Goal: Find specific page/section: Find specific page/section

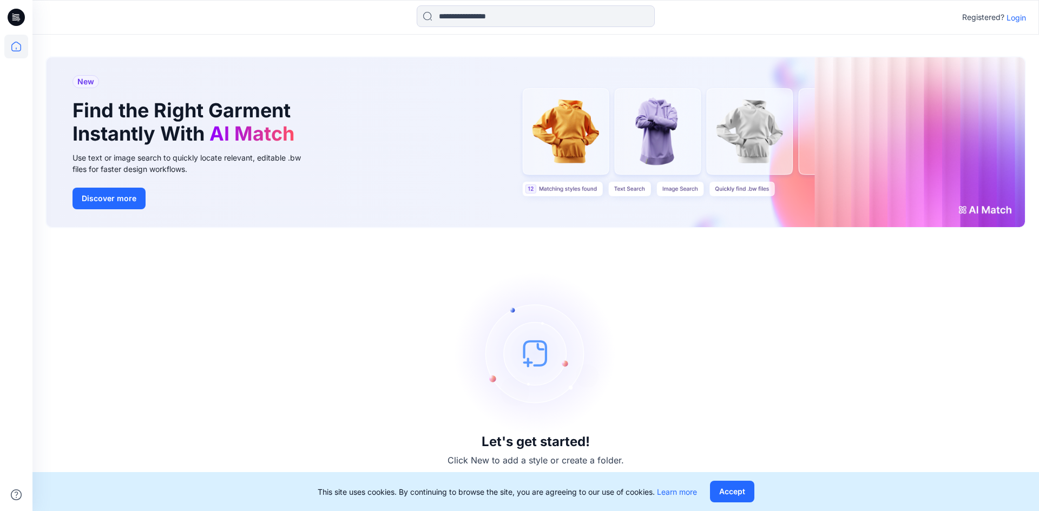
click at [1015, 14] on p "Login" at bounding box center [1016, 17] width 19 height 11
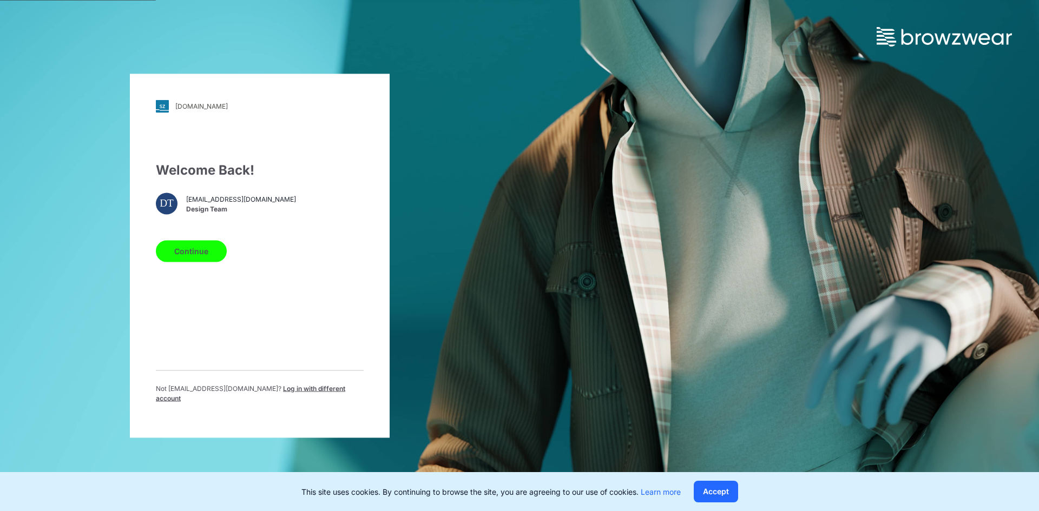
click at [193, 252] on button "Continue" at bounding box center [191, 251] width 71 height 22
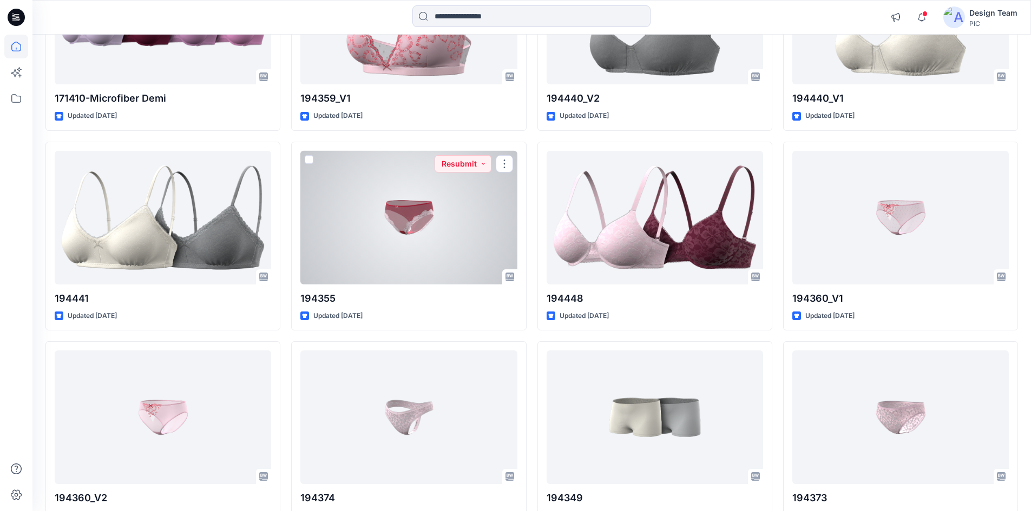
scroll to position [2678, 0]
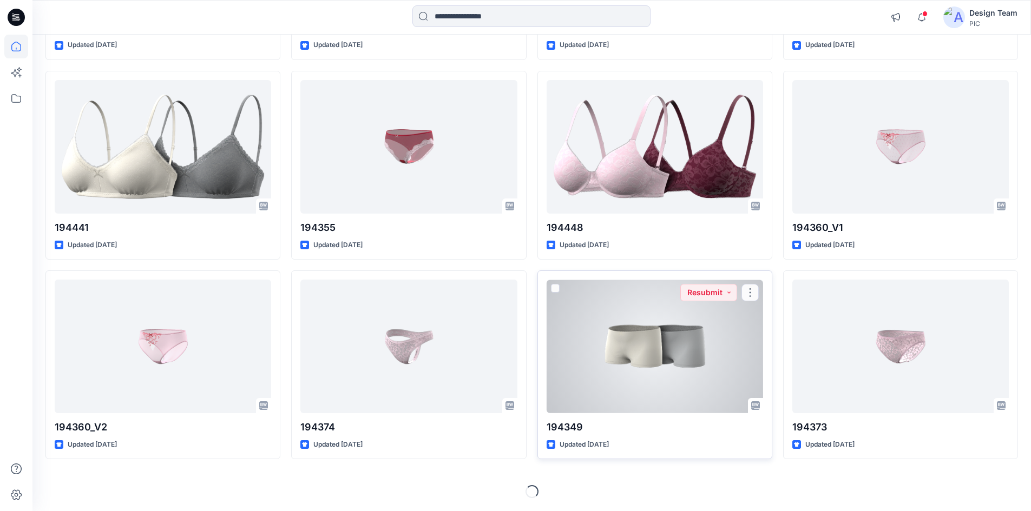
click at [613, 347] on div at bounding box center [655, 347] width 216 height 134
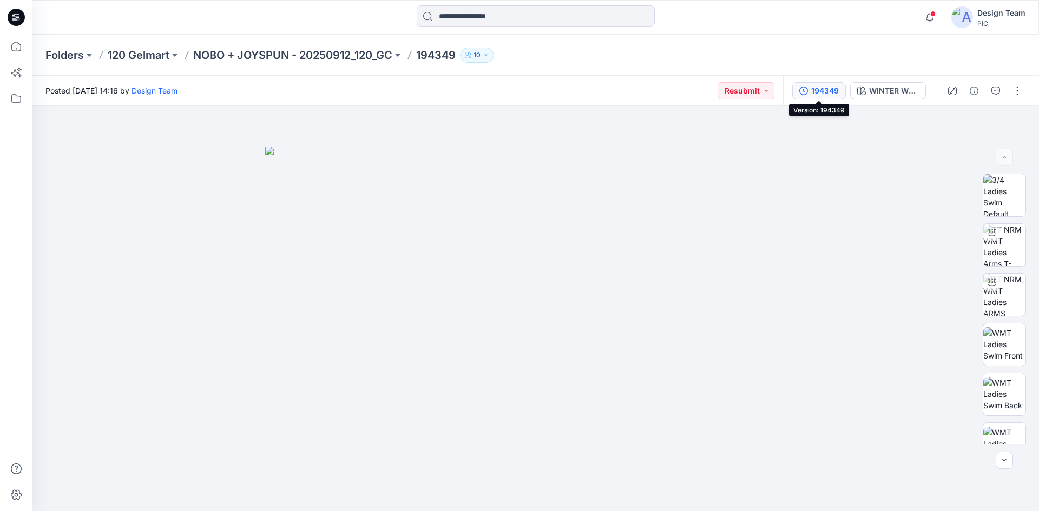
click at [830, 86] on div "194349" at bounding box center [825, 91] width 28 height 12
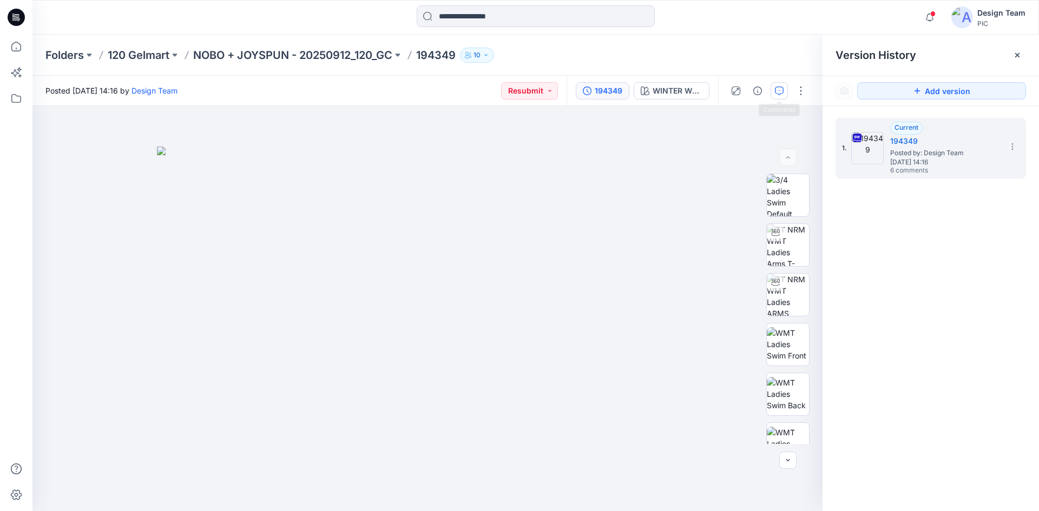
click at [783, 90] on icon "button" at bounding box center [779, 91] width 9 height 9
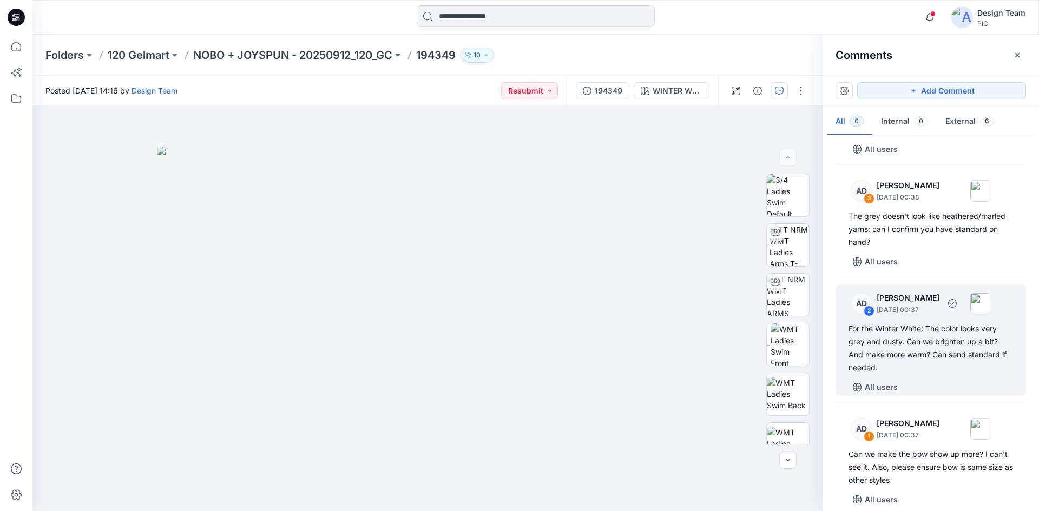
scroll to position [284, 0]
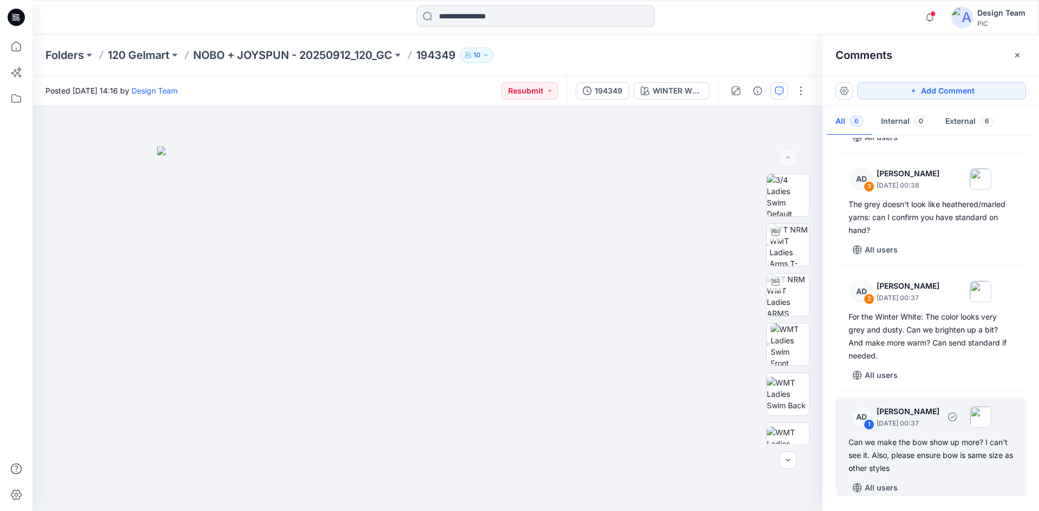
click at [869, 428] on div "1" at bounding box center [869, 424] width 11 height 11
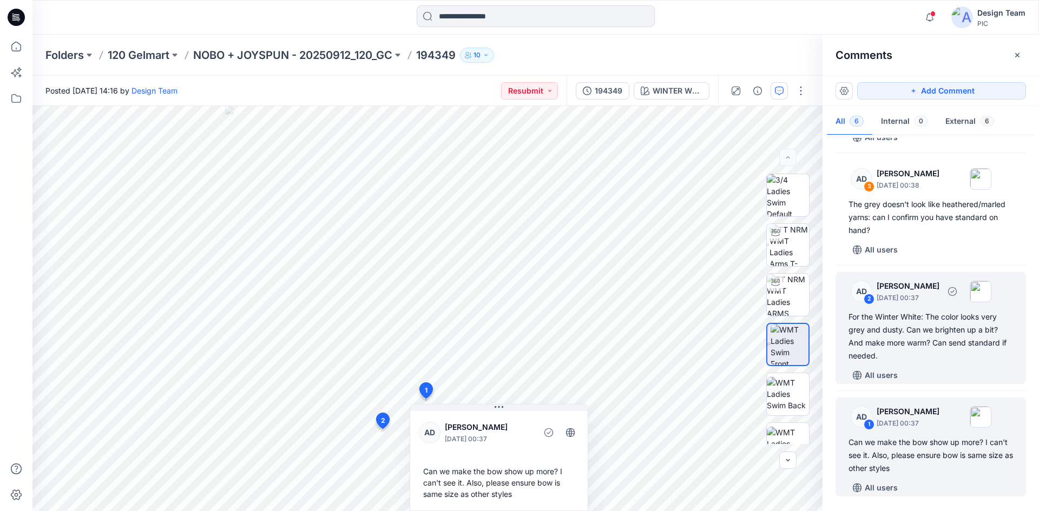
click at [871, 299] on div "2" at bounding box center [869, 299] width 11 height 11
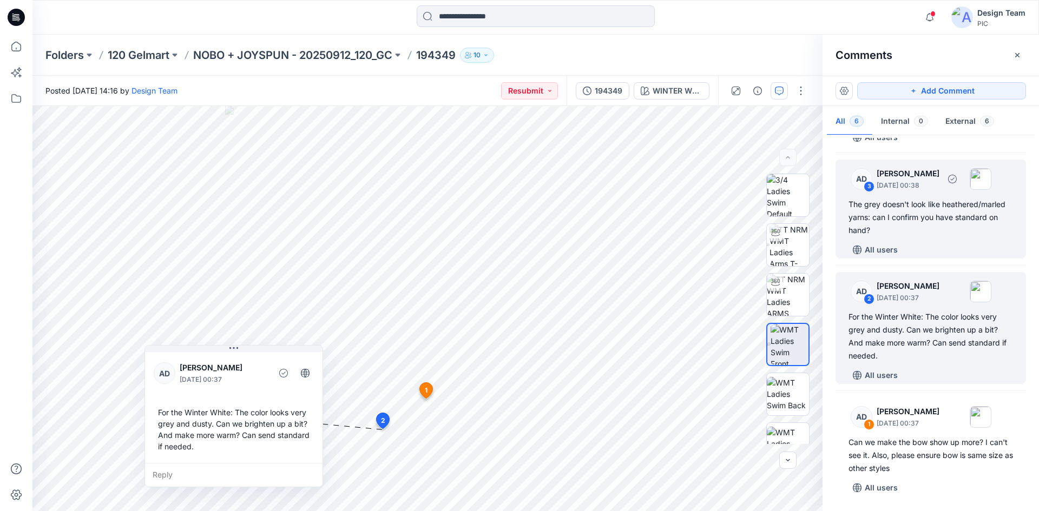
click at [870, 187] on div "3" at bounding box center [869, 186] width 11 height 11
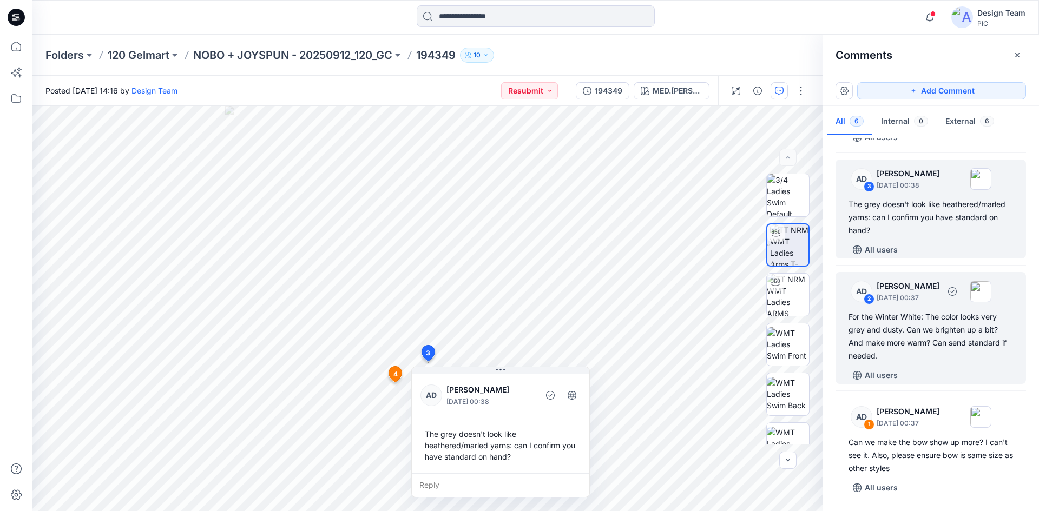
click at [871, 300] on div "2" at bounding box center [869, 299] width 11 height 11
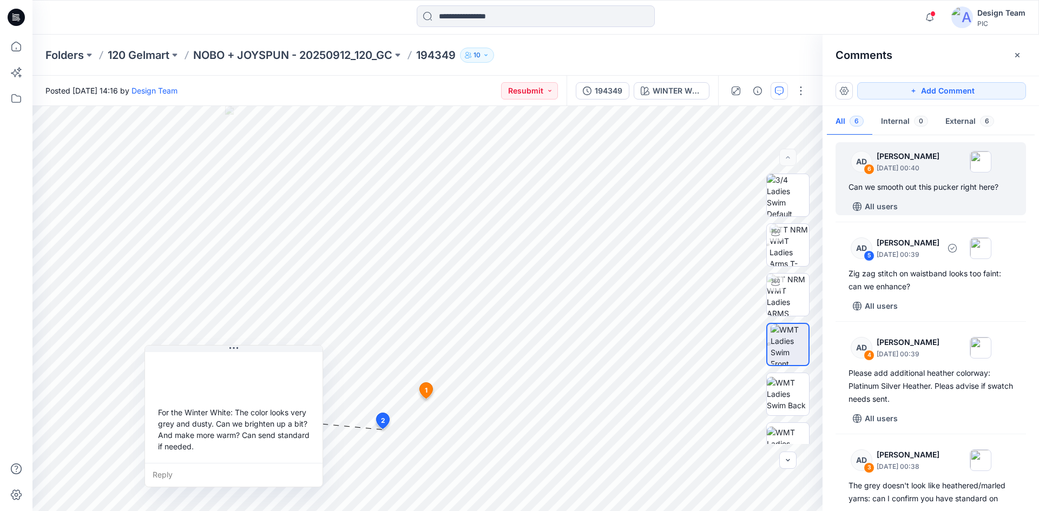
scroll to position [0, 0]
click at [869, 169] on div "6" at bounding box center [869, 171] width 11 height 11
